Goal: Information Seeking & Learning: Find specific fact

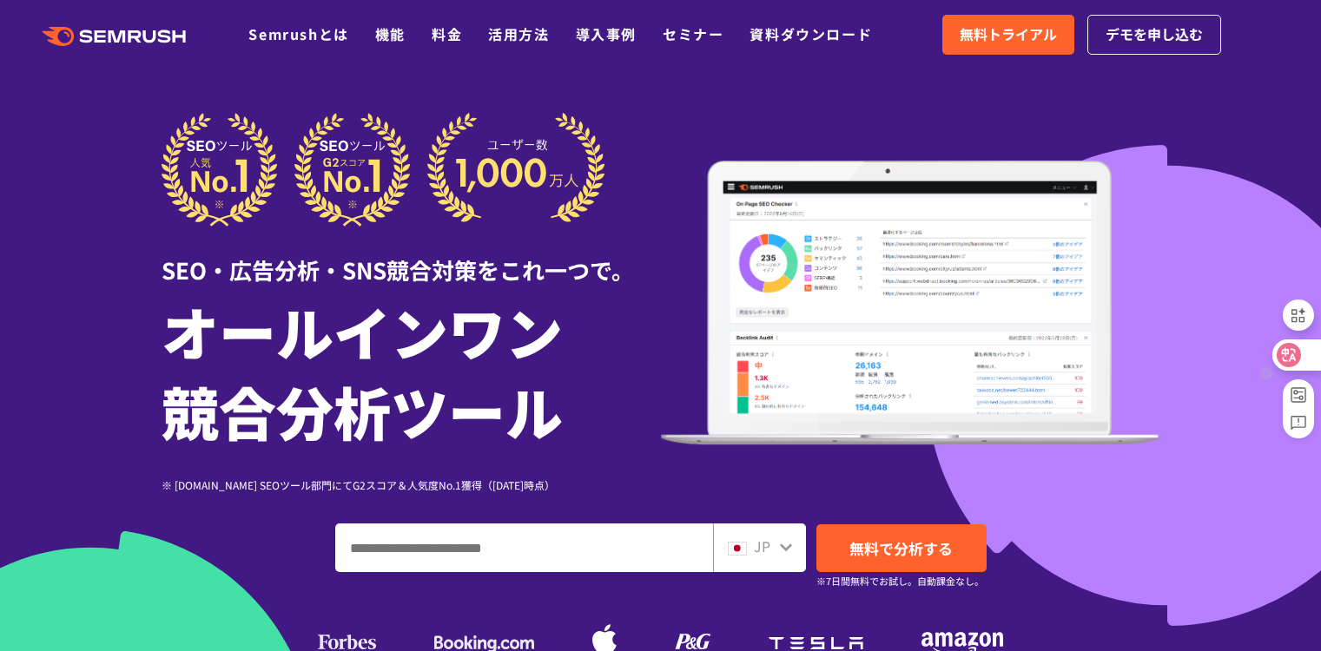
click at [1299, 355] on icon at bounding box center [1289, 355] width 24 height 24
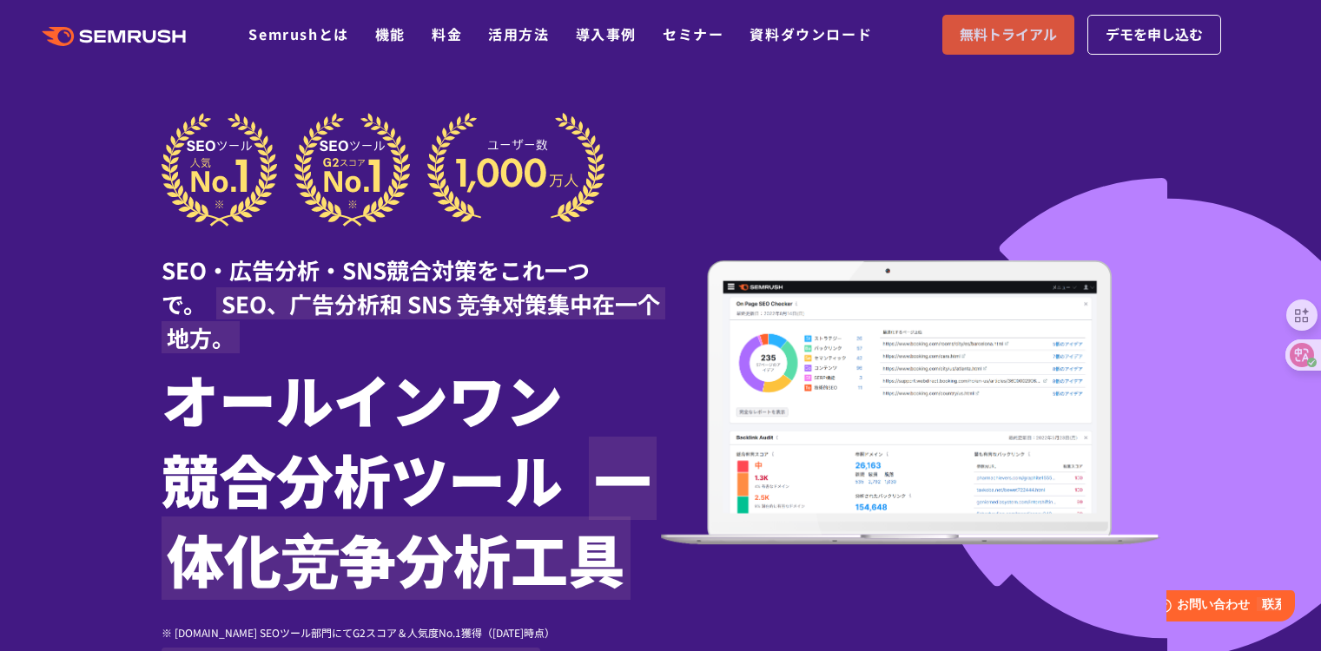
click at [1004, 25] on span "無料トライアル" at bounding box center [1008, 34] width 97 height 23
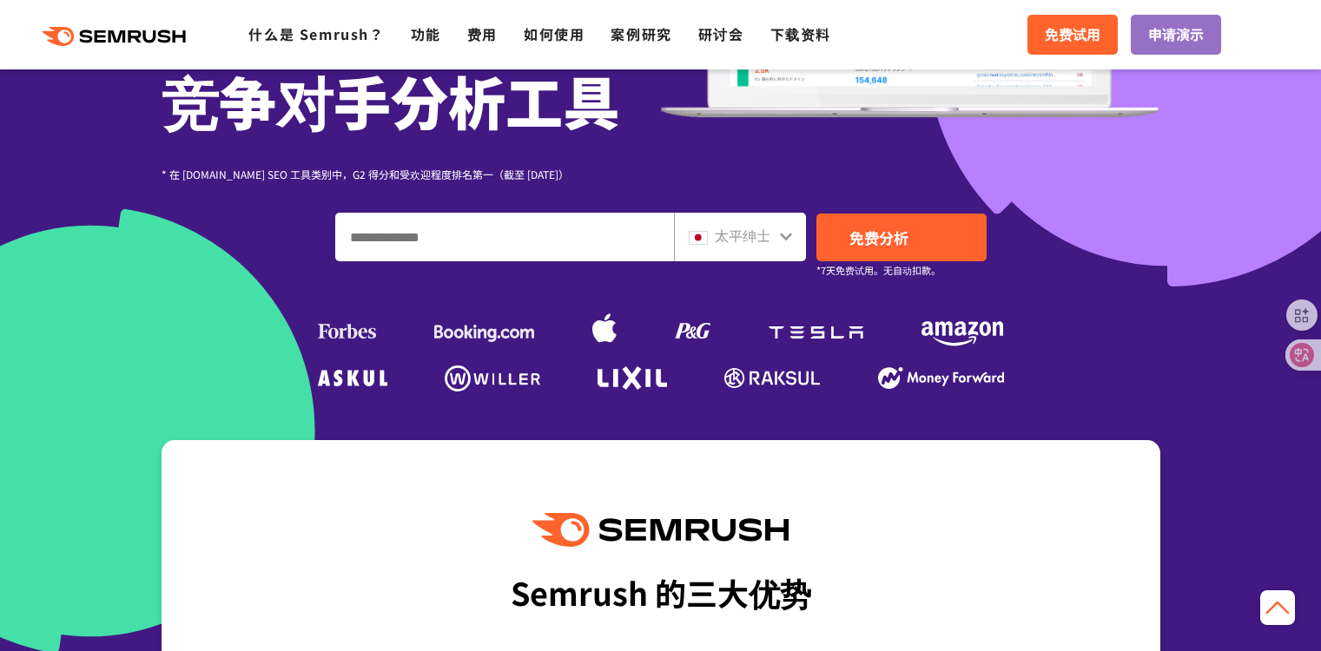
scroll to position [304, 0]
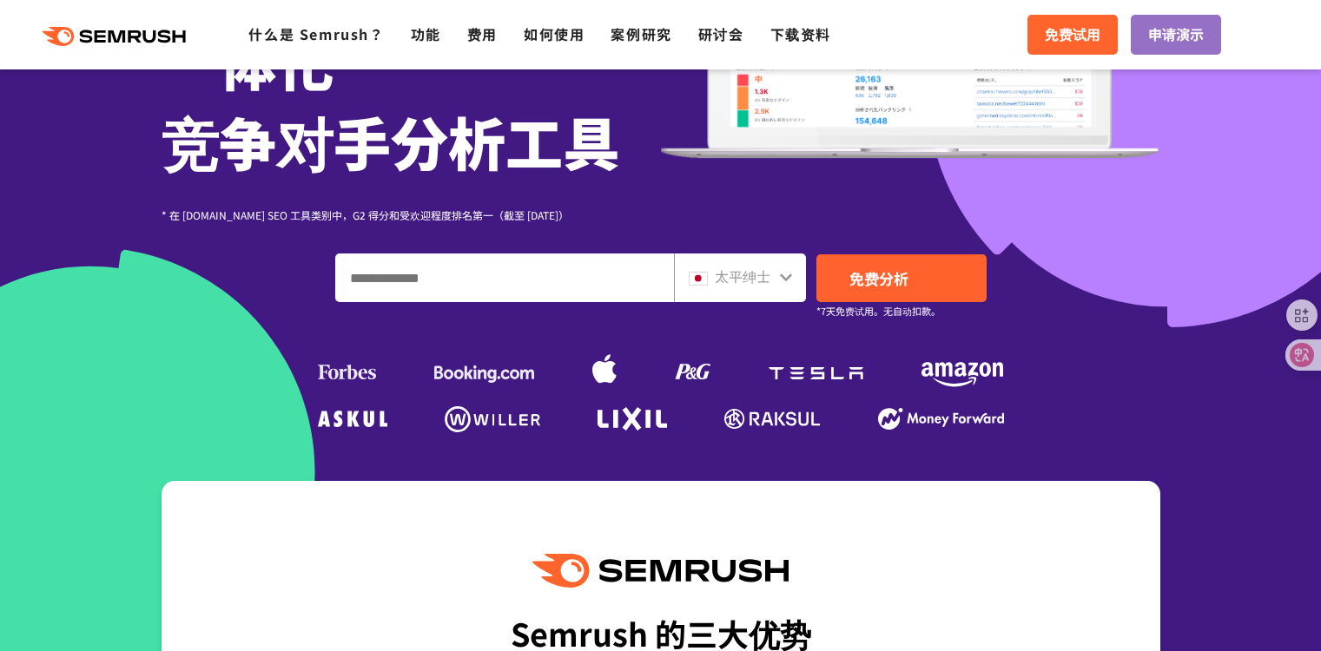
click at [605, 277] on input "输入域名、关键字或 URL" at bounding box center [504, 278] width 337 height 47
paste input "**********"
click at [360, 277] on input "**********" at bounding box center [504, 278] width 337 height 47
type input "*********"
click at [784, 269] on div at bounding box center [786, 275] width 14 height 23
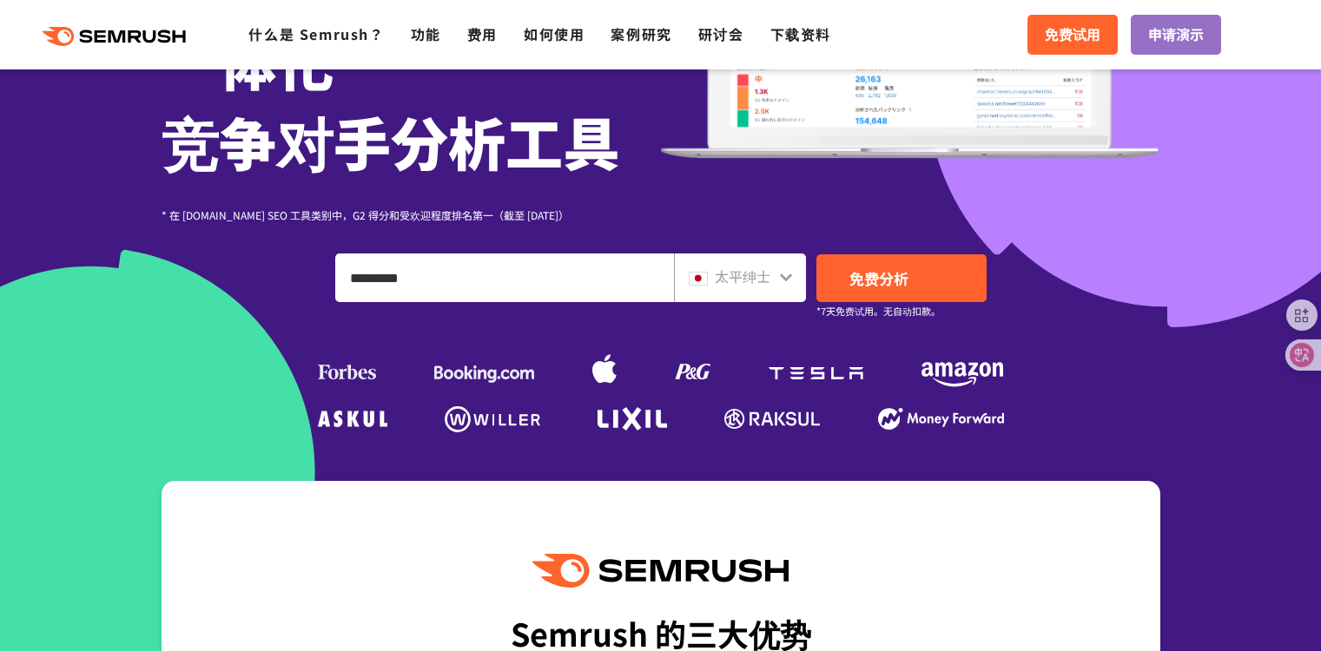
click at [782, 281] on icon at bounding box center [786, 277] width 14 height 14
click at [789, 281] on icon at bounding box center [786, 277] width 14 height 14
click at [760, 277] on font "太平绅士" at bounding box center [743, 276] width 56 height 21
click at [731, 276] on font "太平绅士" at bounding box center [743, 276] width 56 height 21
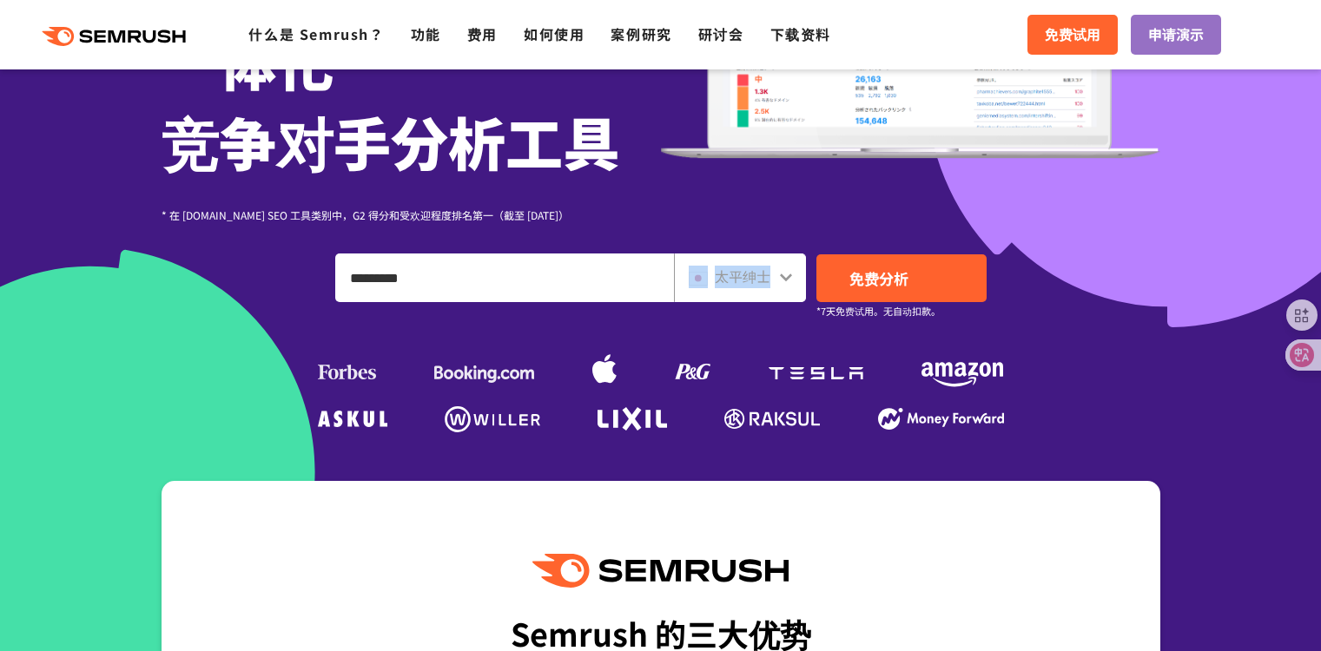
click at [731, 276] on font "太平绅士" at bounding box center [743, 276] width 56 height 21
click at [706, 280] on img at bounding box center [698, 279] width 19 height 14
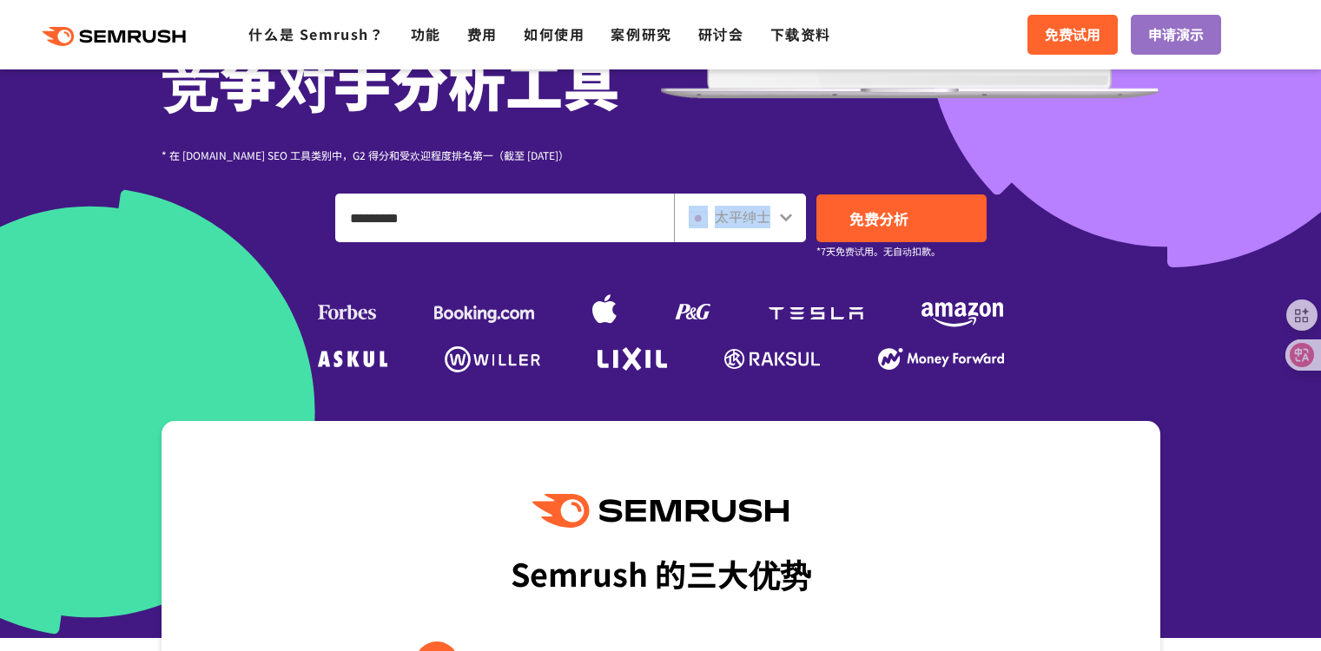
scroll to position [366, 0]
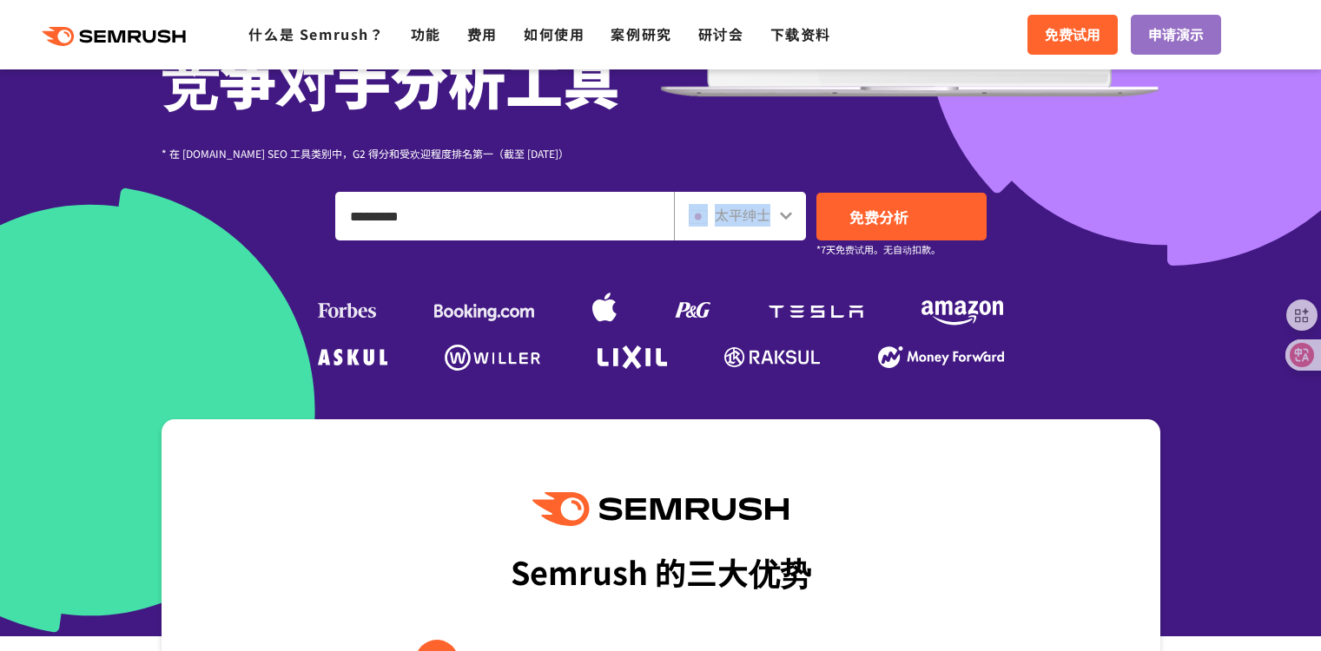
click at [774, 215] on div "太平绅士" at bounding box center [736, 215] width 95 height 23
click at [792, 210] on div "太平绅士" at bounding box center [740, 216] width 132 height 49
click at [789, 213] on icon at bounding box center [786, 215] width 14 height 14
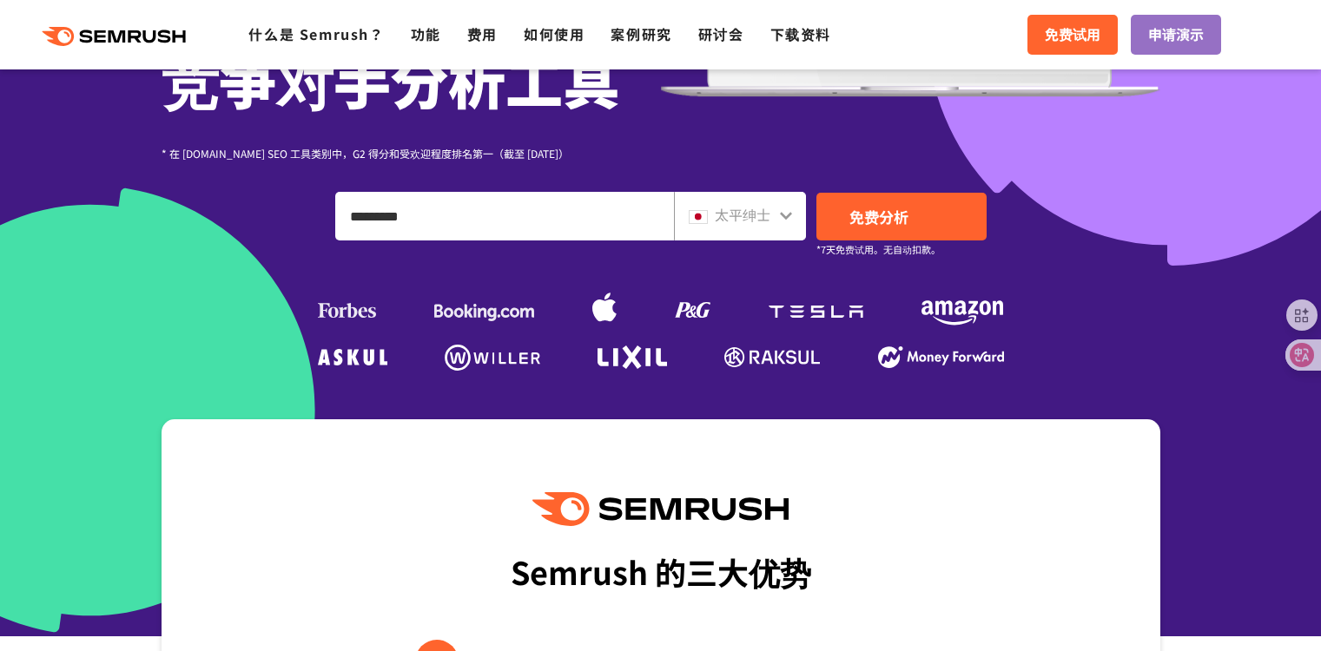
click at [788, 214] on icon at bounding box center [786, 215] width 14 height 14
click at [526, 202] on input "*********" at bounding box center [504, 216] width 337 height 47
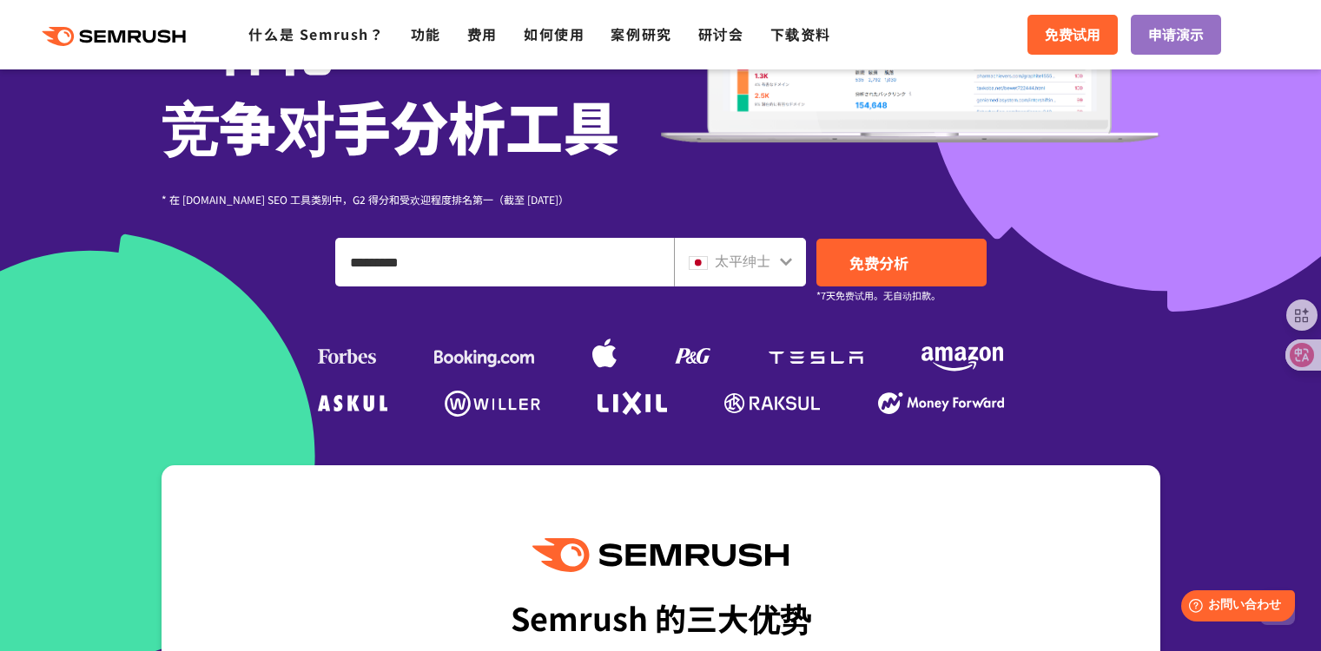
scroll to position [10, 0]
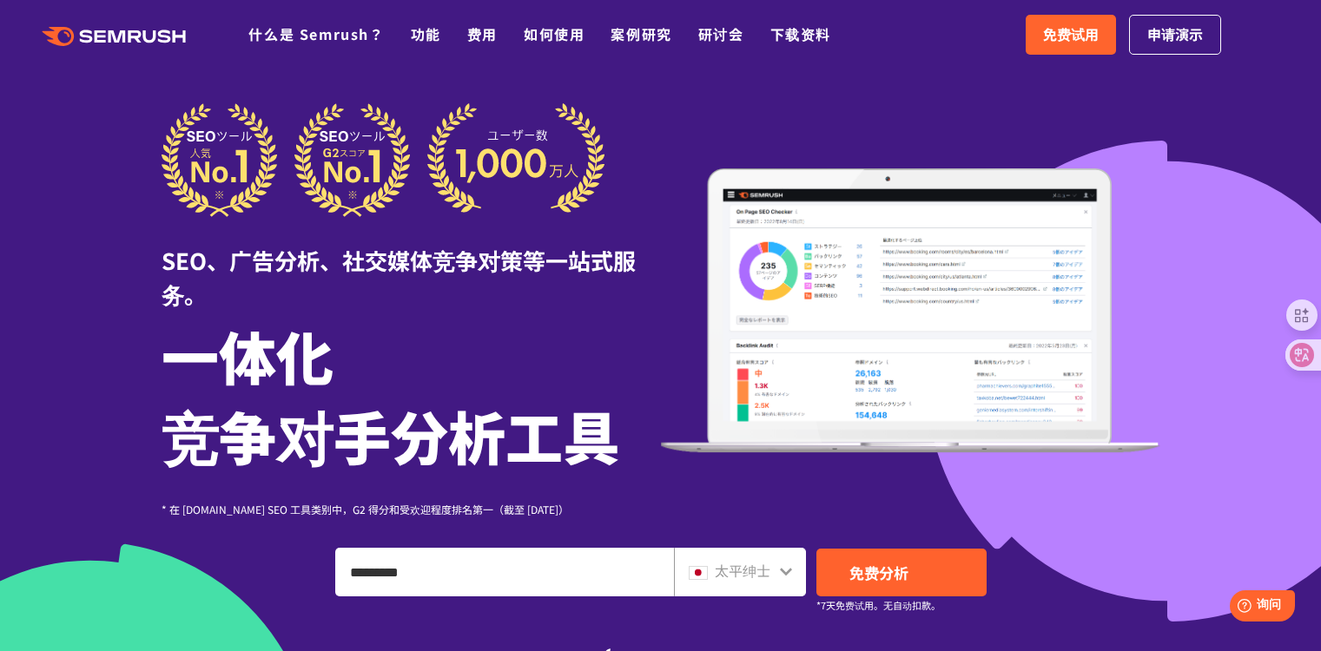
click at [581, 577] on input "*********" at bounding box center [504, 572] width 337 height 47
drag, startPoint x: 470, startPoint y: 572, endPoint x: 138, endPoint y: 552, distance: 332.4
click at [162, 552] on div "SEO、广告分析、社交媒体竞争对策等一站式服务。 一体化 竞争对手分析工具 * 在 [DOMAIN_NAME] SEO 工具类别中，G2 得分和受欢迎程度排名…" at bounding box center [661, 417] width 999 height 629
click at [744, 568] on font "太平绅士" at bounding box center [743, 570] width 56 height 21
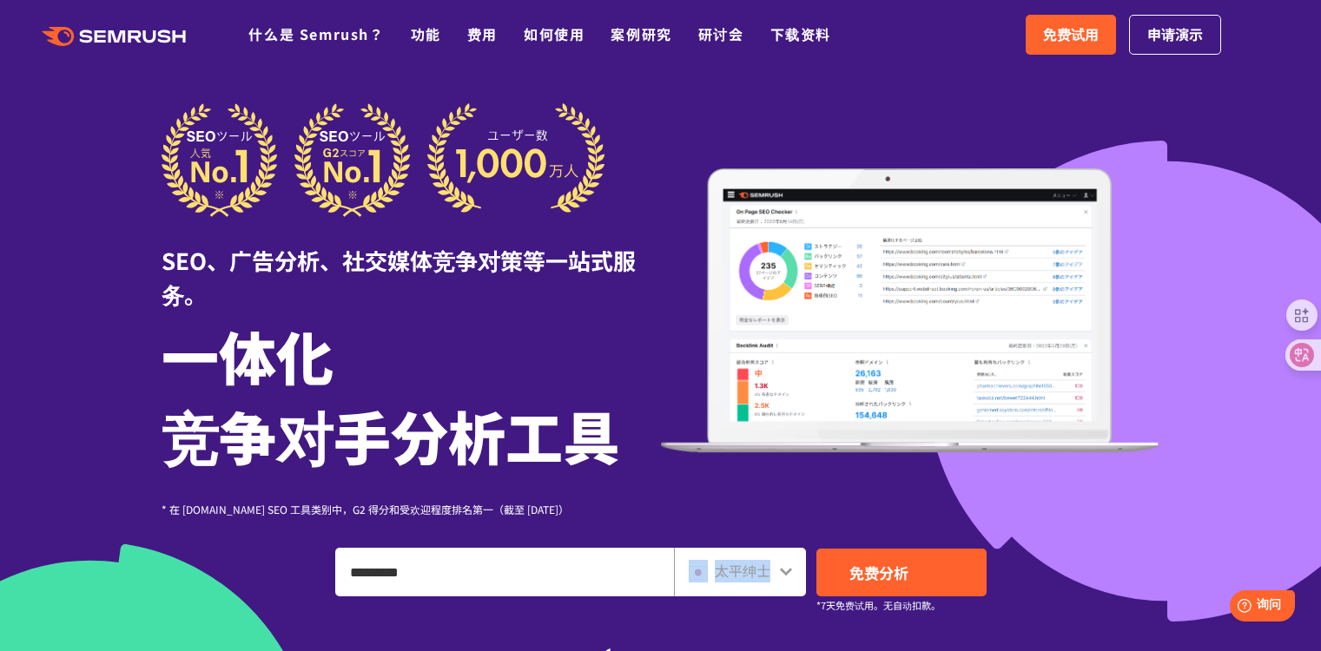
click at [744, 568] on font "太平绅士" at bounding box center [743, 570] width 56 height 21
click at [780, 570] on icon at bounding box center [786, 572] width 12 height 8
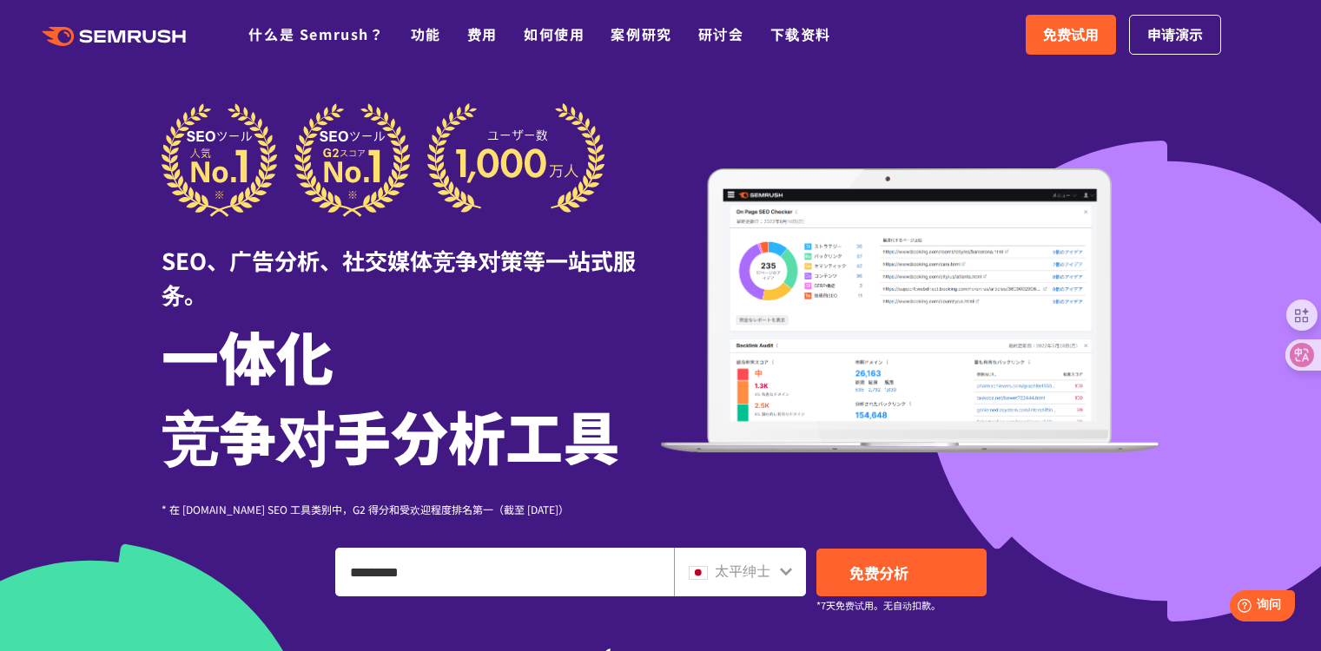
click at [783, 570] on icon at bounding box center [786, 572] width 14 height 14
click at [784, 571] on icon at bounding box center [786, 572] width 14 height 14
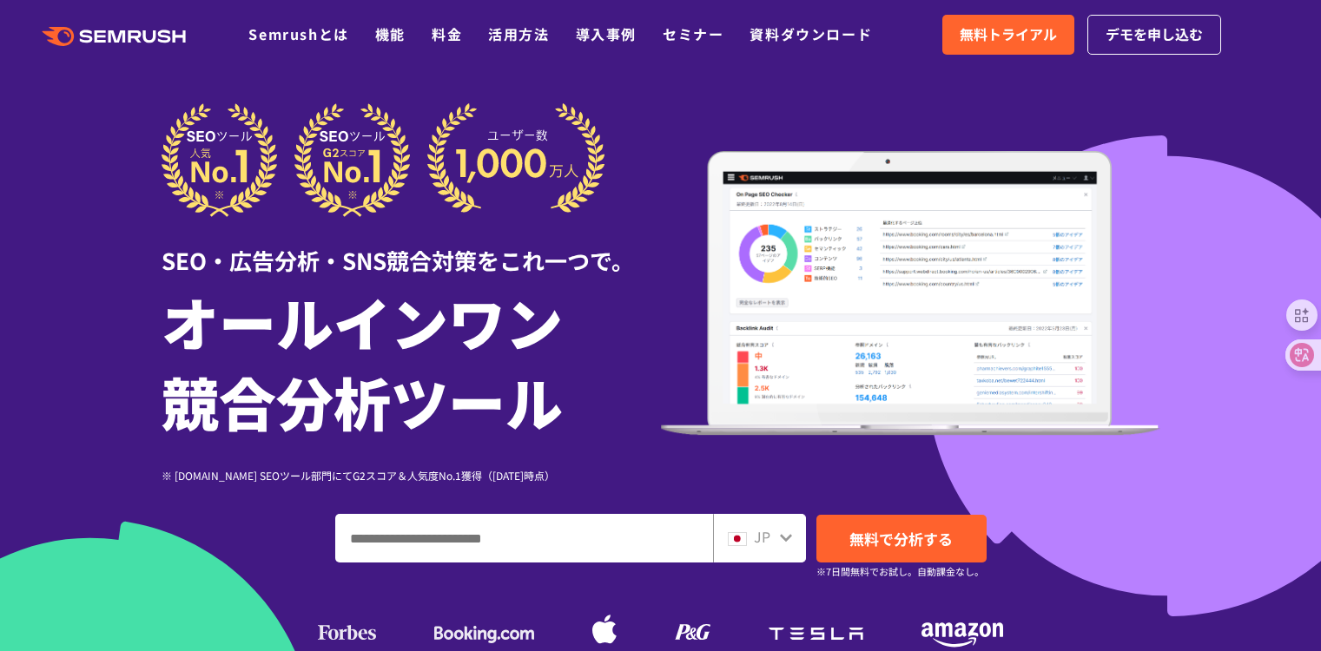
scroll to position [15, 0]
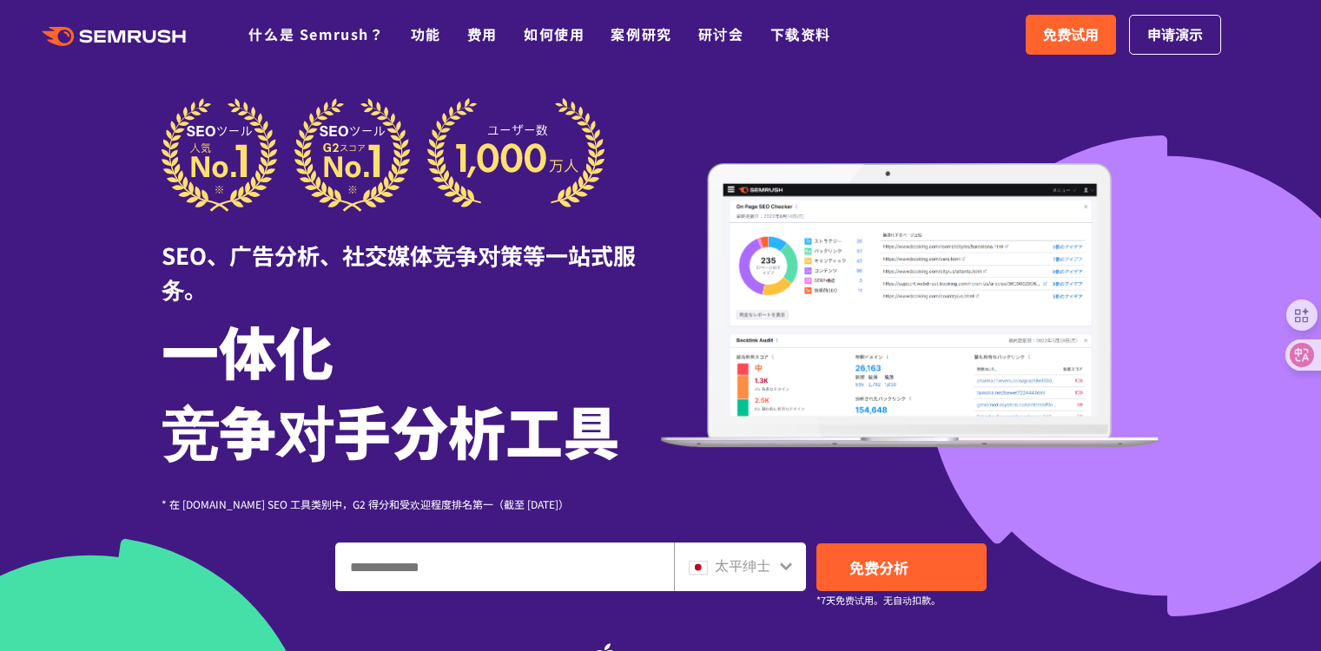
click at [786, 566] on icon at bounding box center [786, 567] width 12 height 8
click at [786, 566] on icon at bounding box center [786, 566] width 14 height 14
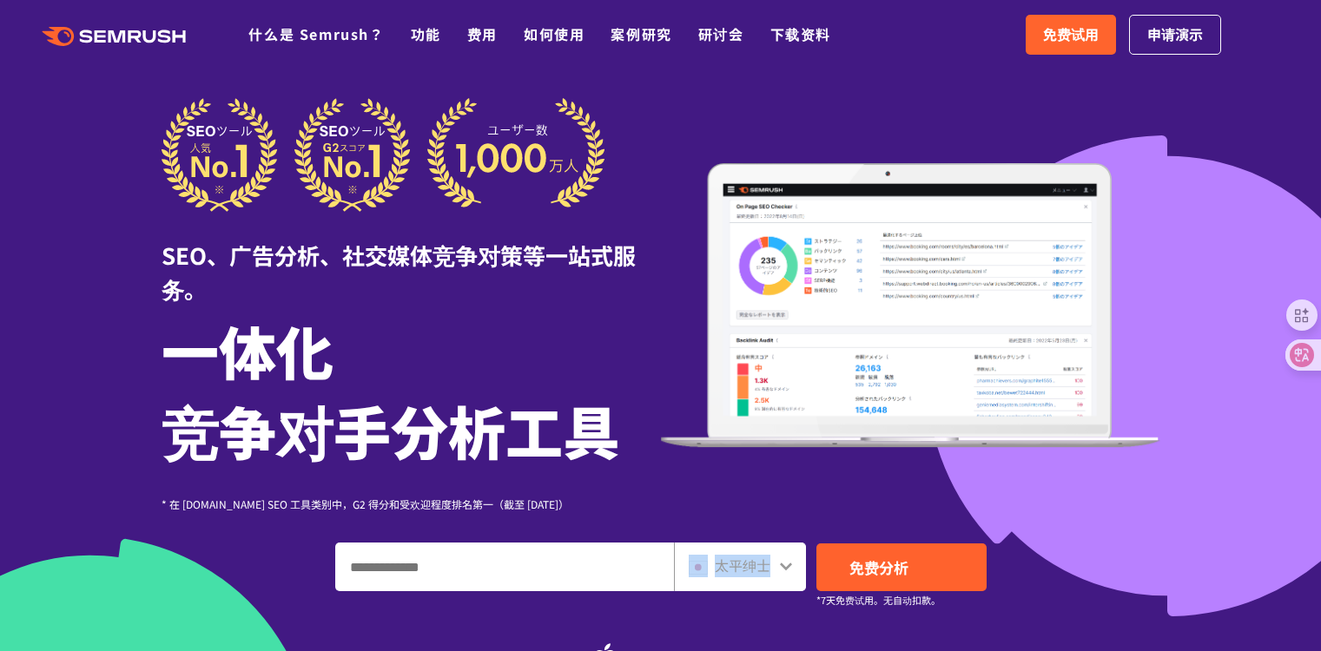
click at [786, 566] on icon at bounding box center [786, 566] width 14 height 14
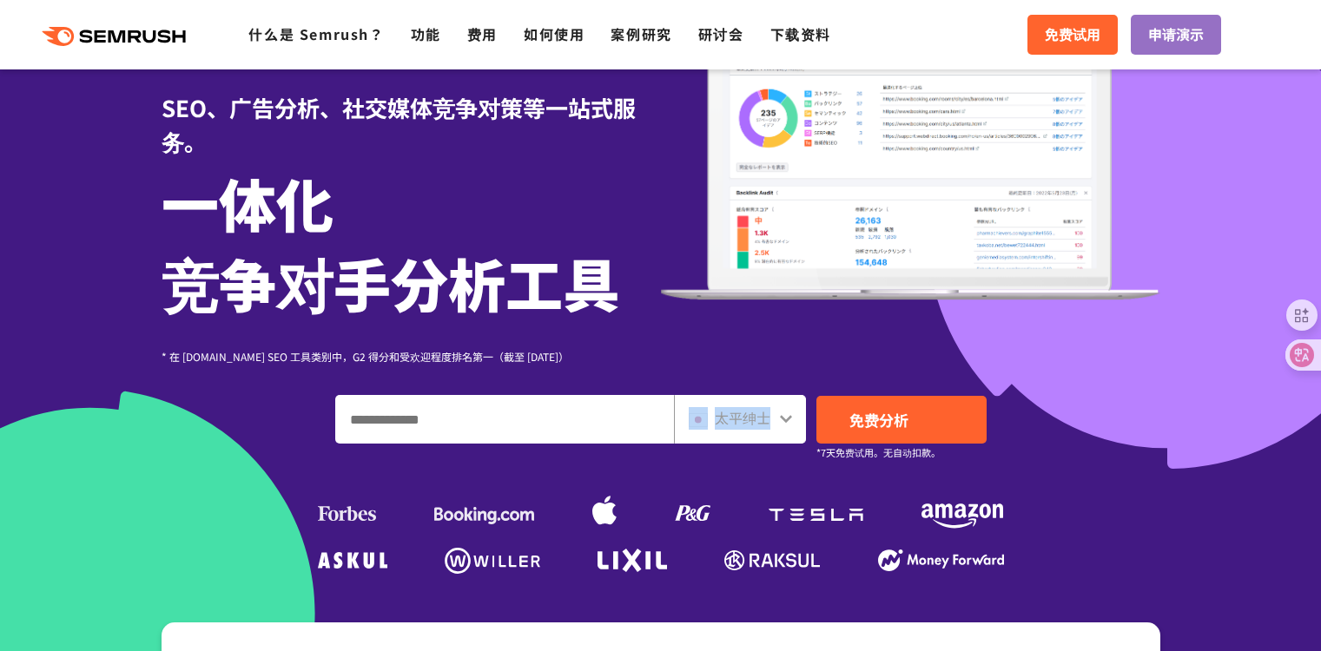
scroll to position [225, 0]
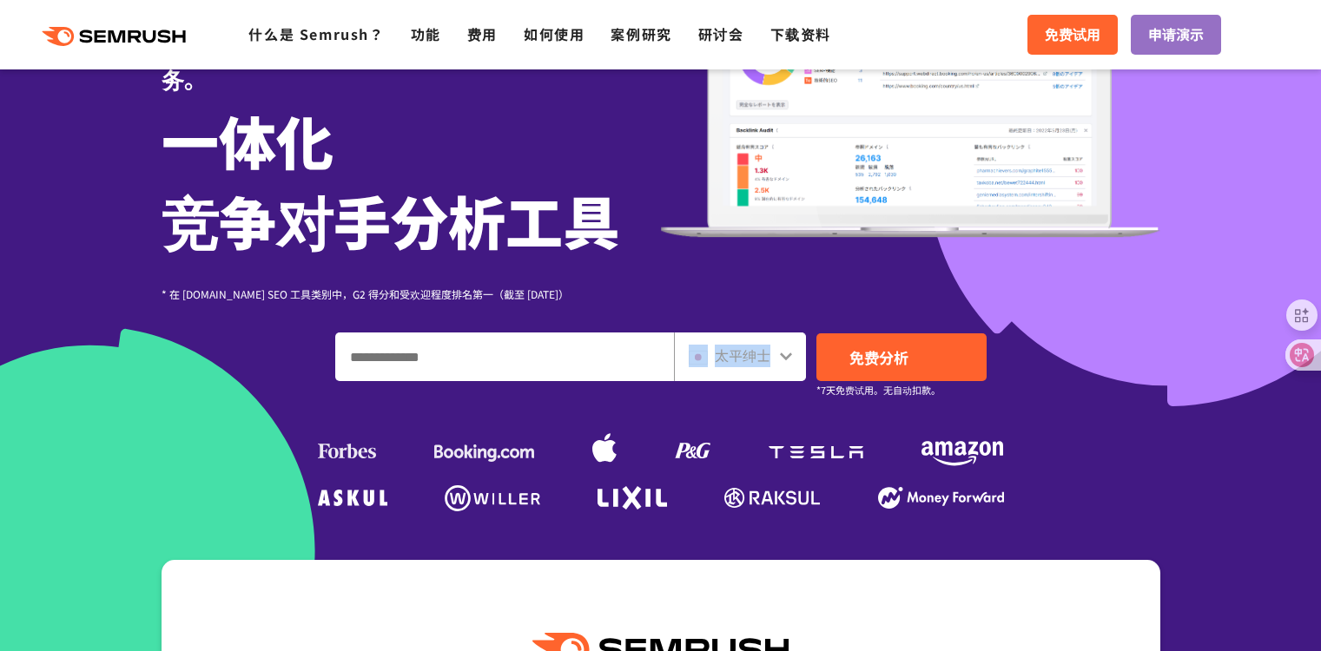
click at [696, 351] on img at bounding box center [698, 358] width 19 height 14
click at [699, 352] on img at bounding box center [698, 358] width 19 height 14
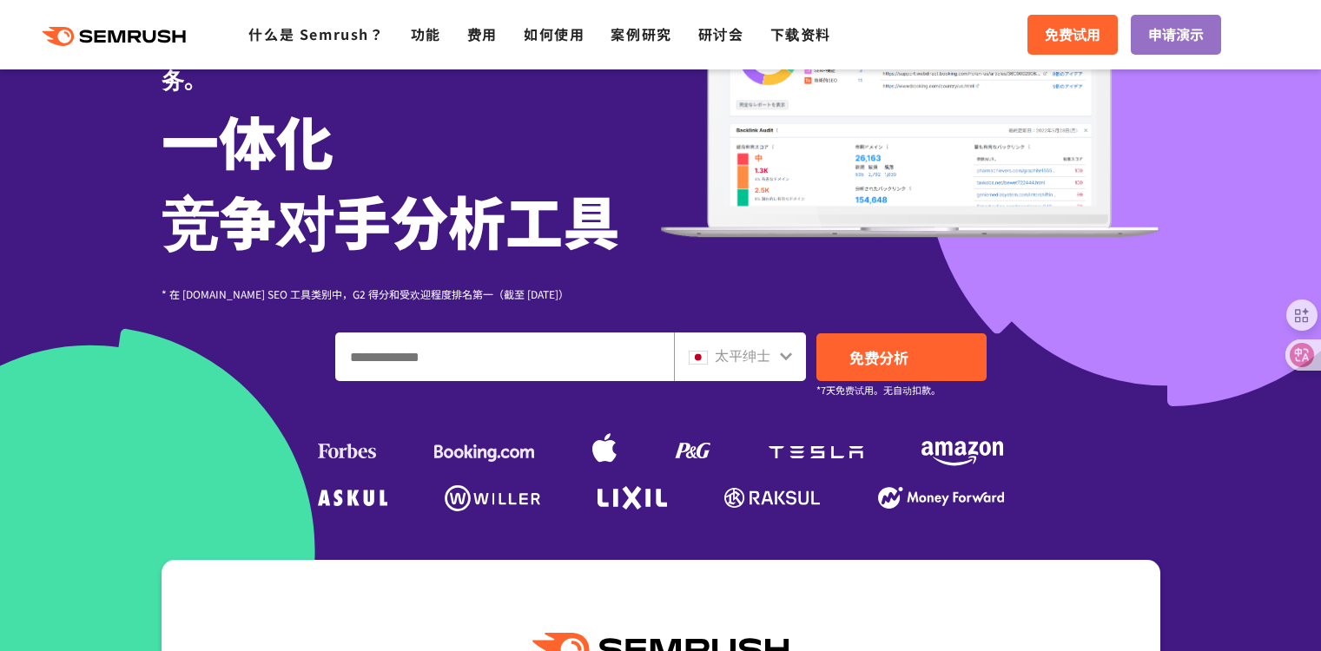
click at [535, 354] on input "输入域名、关键字或 URL" at bounding box center [504, 357] width 337 height 47
paste input "*********"
type input "*********"
click at [777, 360] on div "太平绅士" at bounding box center [736, 356] width 95 height 23
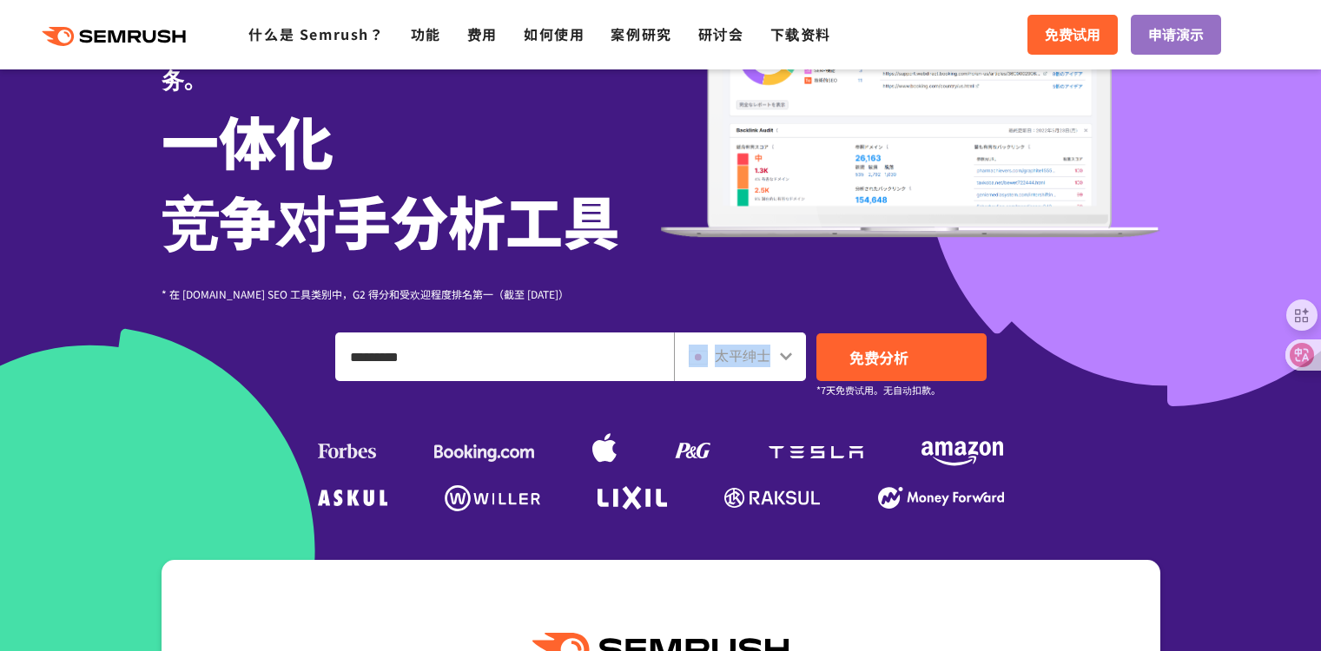
click at [777, 360] on div "太平绅士" at bounding box center [736, 356] width 95 height 23
